Goal: Transaction & Acquisition: Book appointment/travel/reservation

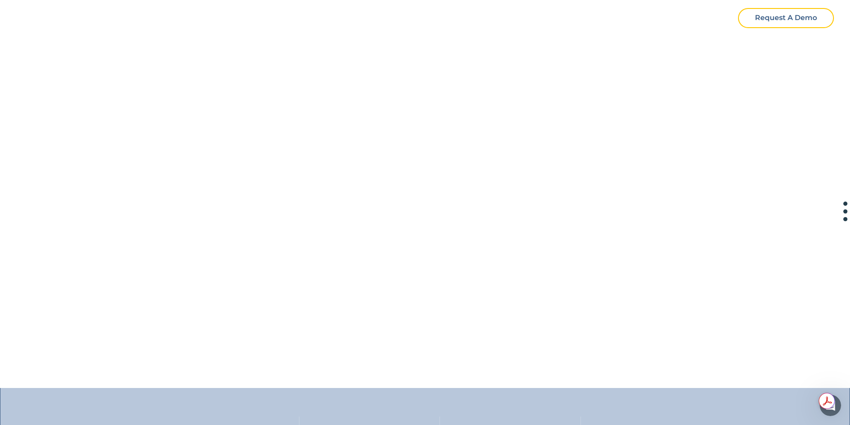
click at [782, 21] on div "Request A Demo" at bounding box center [786, 18] width 62 height 12
click at [780, 20] on div "Request A Demo" at bounding box center [786, 18] width 62 height 12
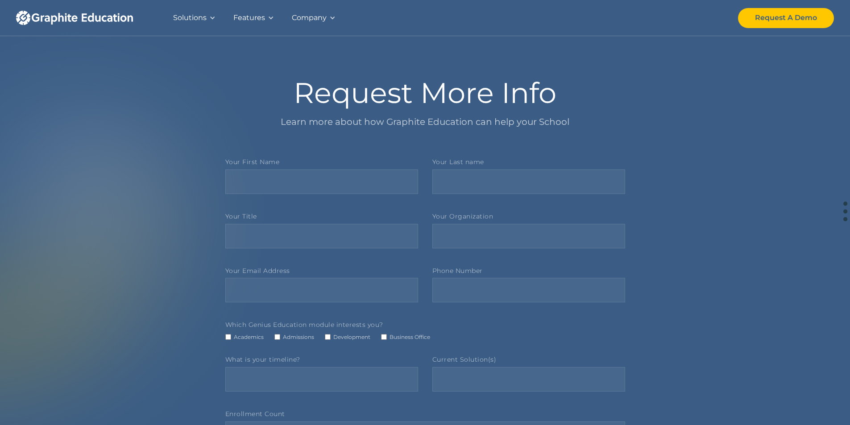
click at [205, 20] on div "Solutions" at bounding box center [189, 18] width 33 height 12
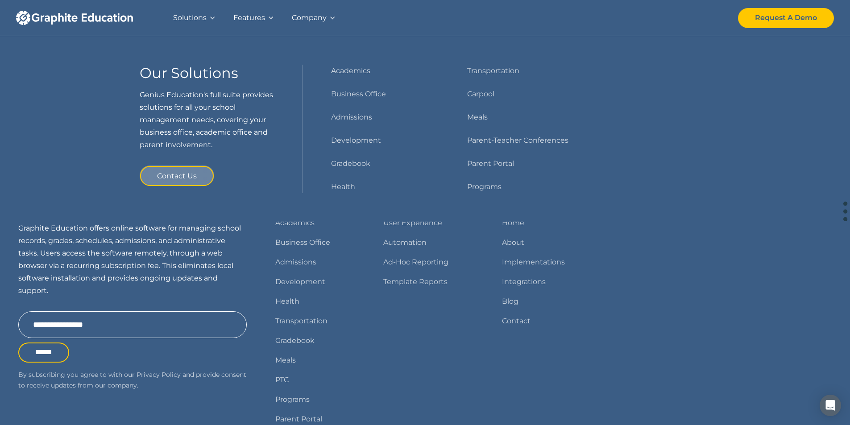
scroll to position [357, 0]
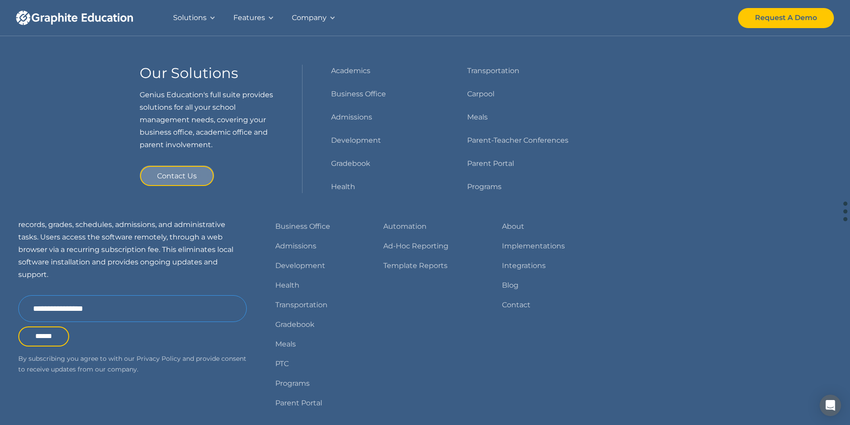
click at [136, 313] on input "Email Form" at bounding box center [132, 308] width 229 height 27
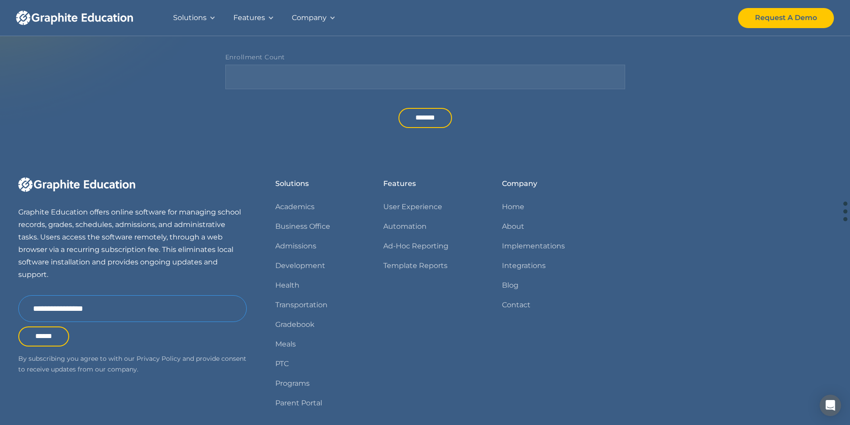
drag, startPoint x: 116, startPoint y: 308, endPoint x: 59, endPoint y: 309, distance: 57.1
click at [59, 309] on input "Email Form" at bounding box center [132, 308] width 229 height 27
drag, startPoint x: 102, startPoint y: 310, endPoint x: 54, endPoint y: 310, distance: 47.3
click at [54, 310] on input "Email Form" at bounding box center [132, 308] width 229 height 27
type input "**********"
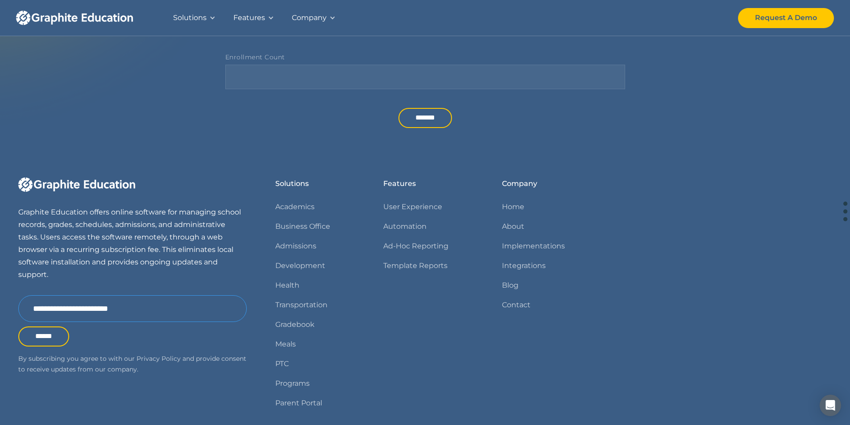
click at [18, 327] on input "******" at bounding box center [43, 337] width 51 height 20
type input "**********"
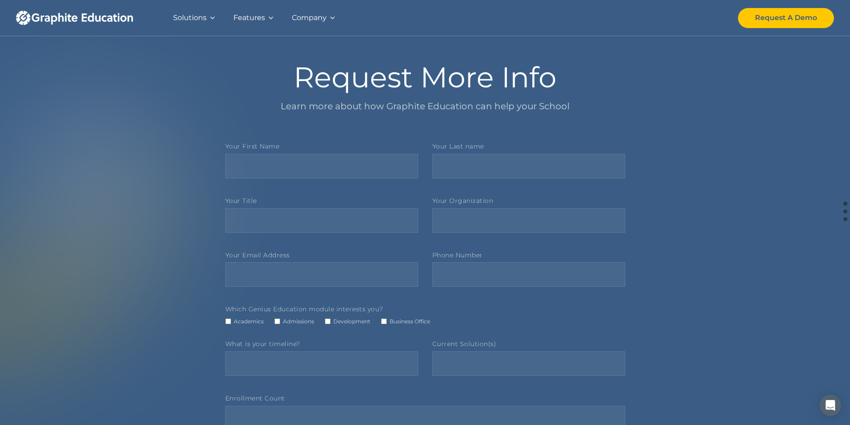
scroll to position [0, 0]
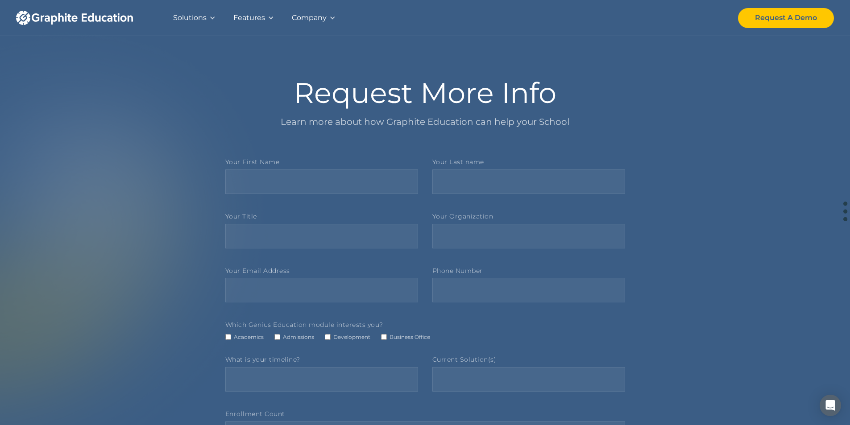
click at [23, 17] on img "home" at bounding box center [74, 18] width 117 height 14
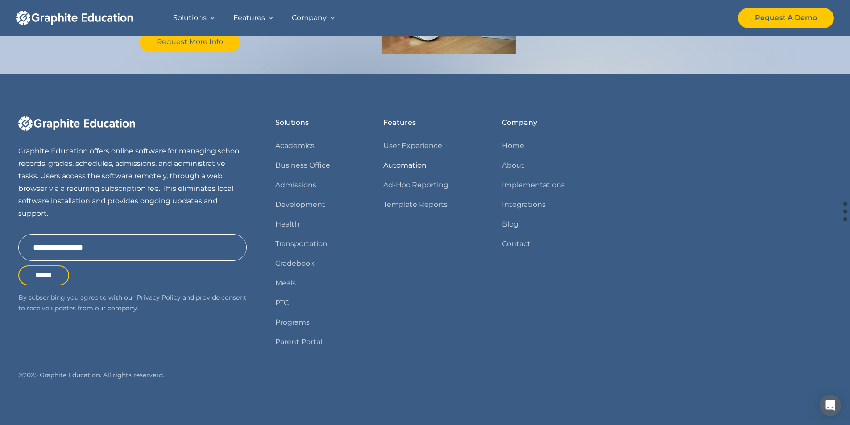
scroll to position [1006, 0]
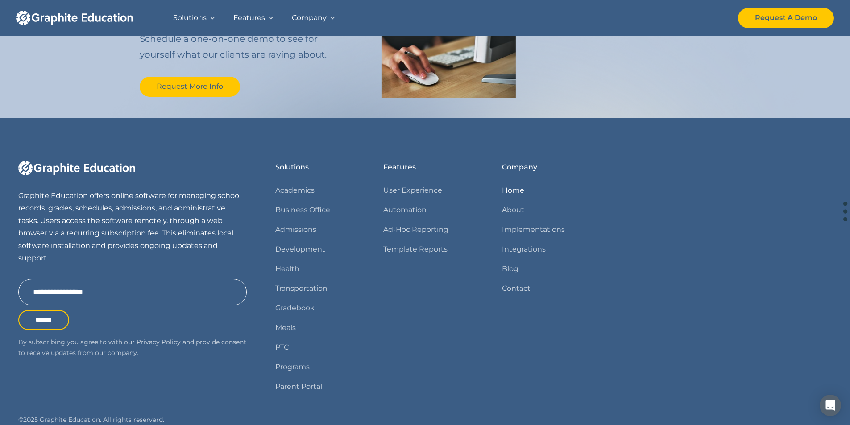
click at [515, 188] on link "Home" at bounding box center [513, 190] width 22 height 12
